Goal: Book appointment/travel/reservation

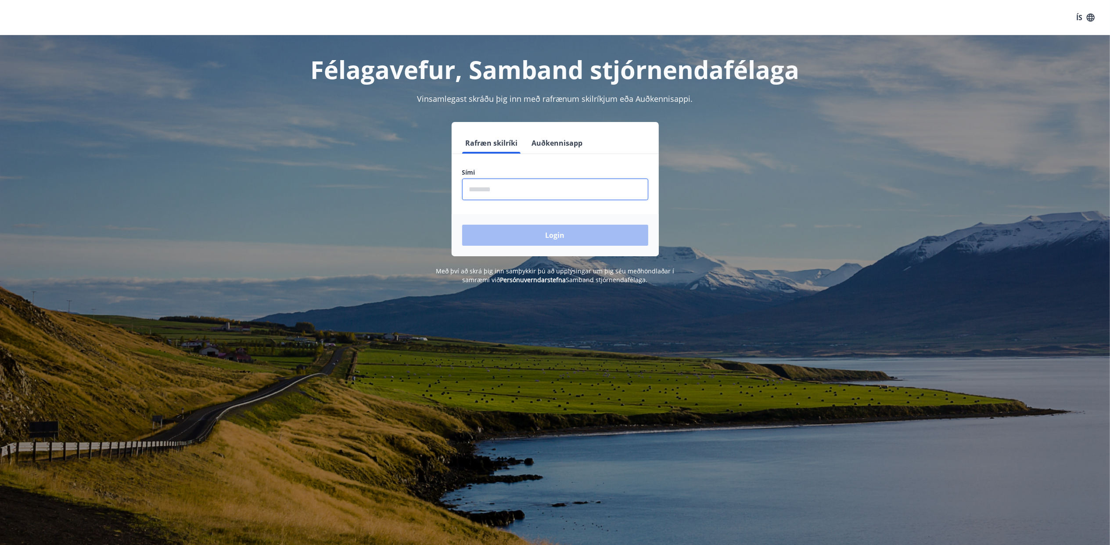
click at [515, 189] on input "phone" at bounding box center [555, 189] width 186 height 21
type input "********"
click at [553, 232] on button "Login" at bounding box center [555, 235] width 186 height 21
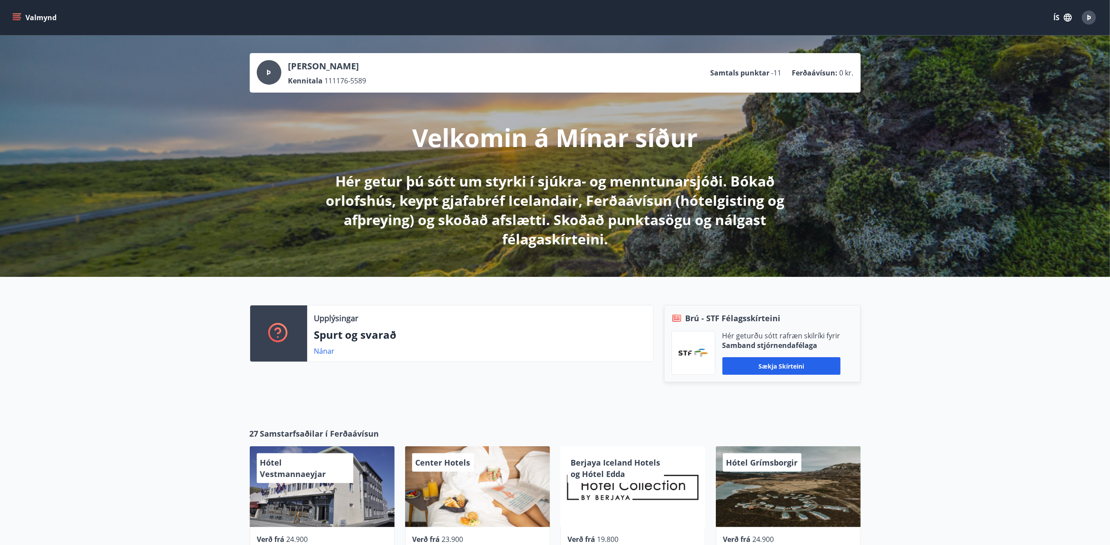
click at [14, 11] on button "Valmynd" at bounding box center [36, 18] width 50 height 16
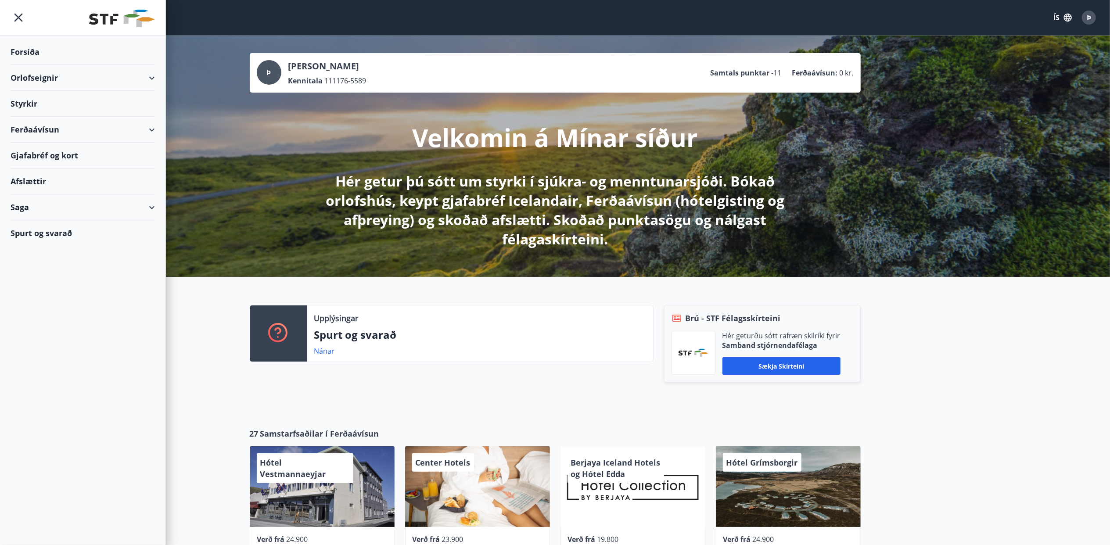
click at [155, 75] on icon at bounding box center [152, 78] width 11 height 11
click at [46, 116] on div "Bókunardagatal" at bounding box center [83, 118] width 130 height 18
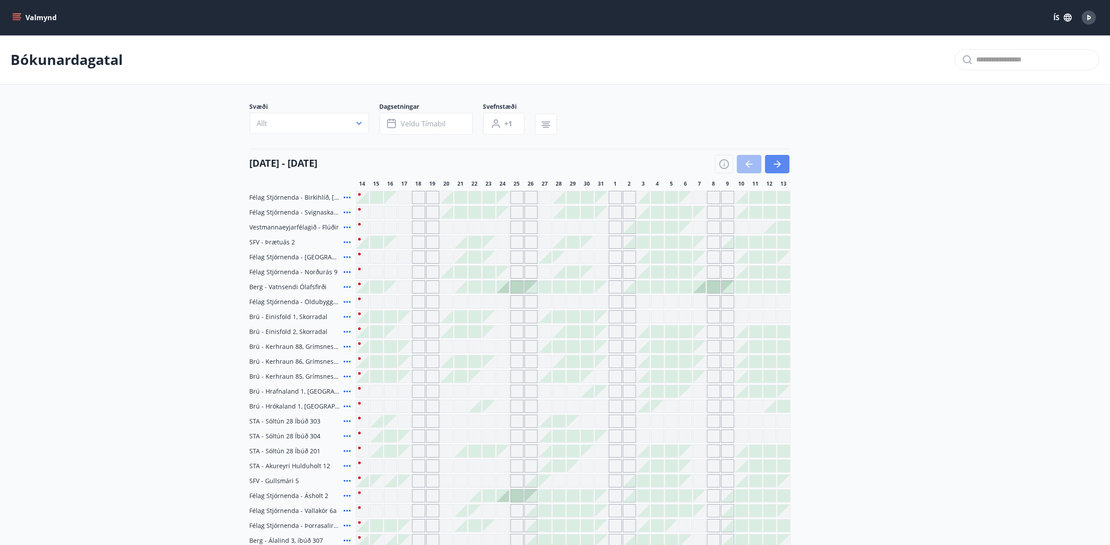
click at [775, 163] on icon "button" at bounding box center [777, 164] width 11 height 11
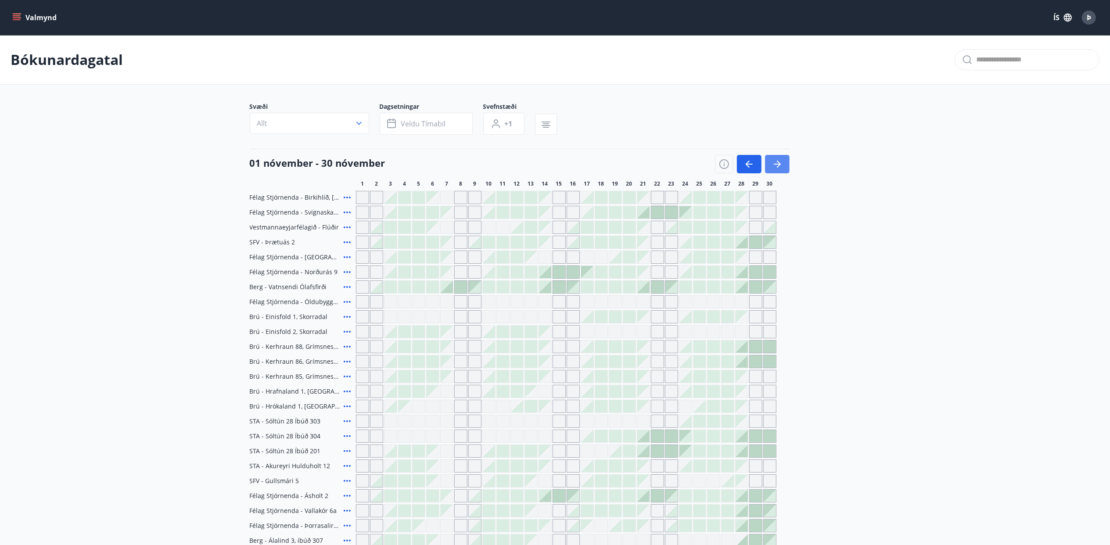
click at [777, 163] on icon "button" at bounding box center [777, 164] width 11 height 11
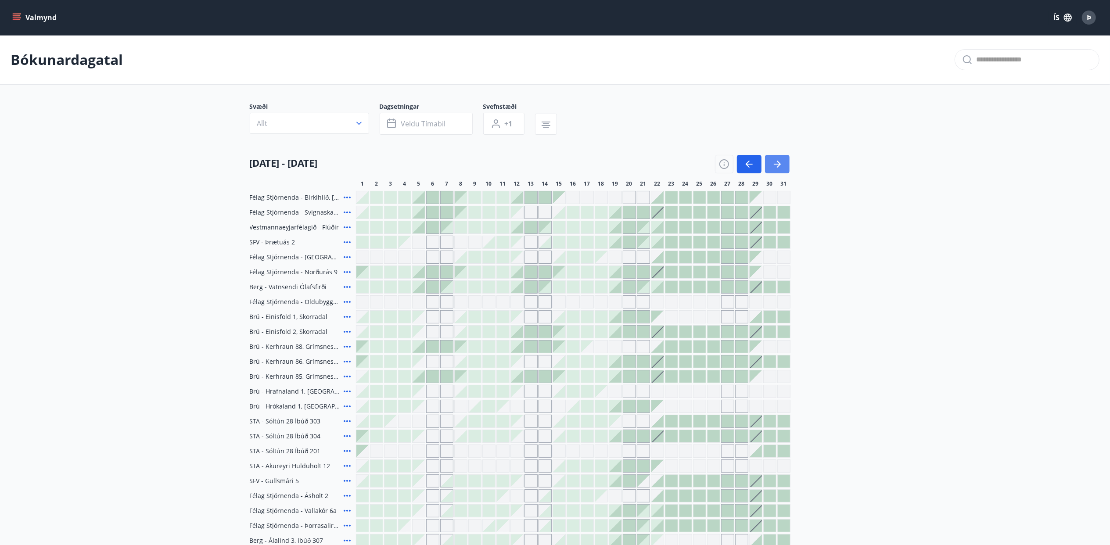
click at [777, 163] on icon "button" at bounding box center [777, 164] width 11 height 11
